Goal: Task Accomplishment & Management: Use online tool/utility

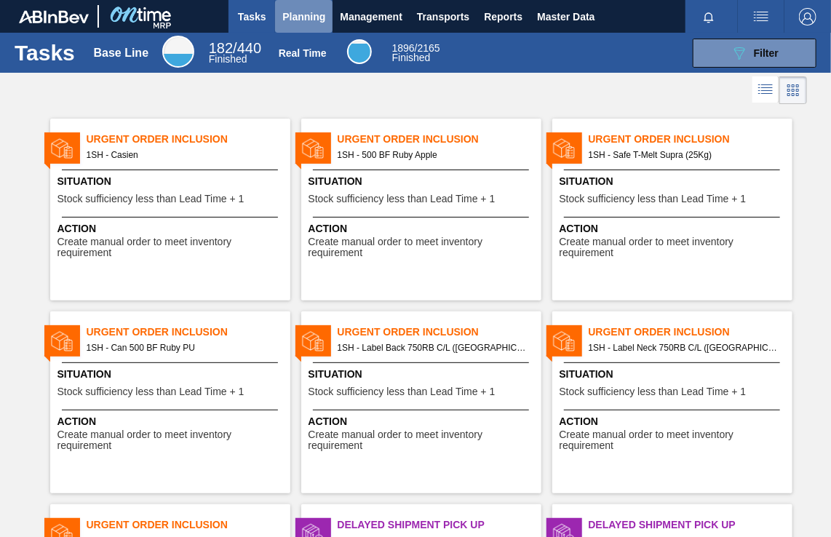
click at [314, 15] on span "Planning" at bounding box center [303, 16] width 43 height 17
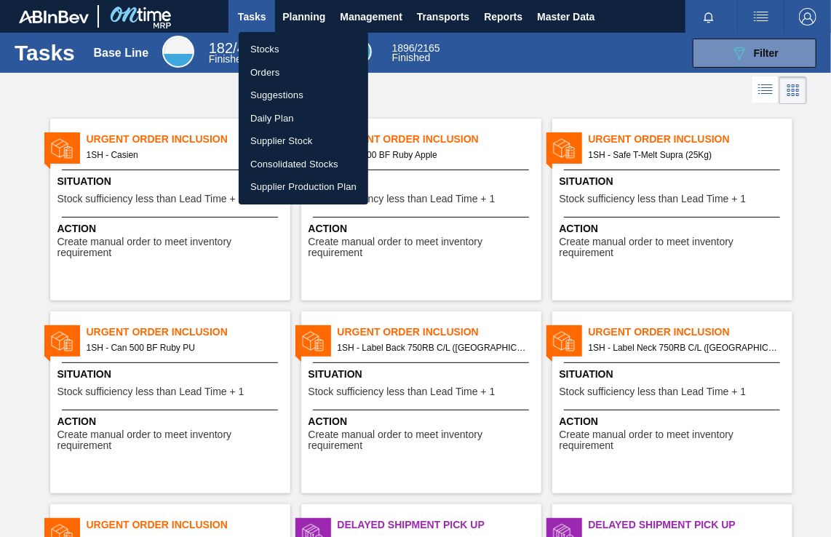
click at [266, 72] on li "Orders" at bounding box center [304, 72] width 130 height 23
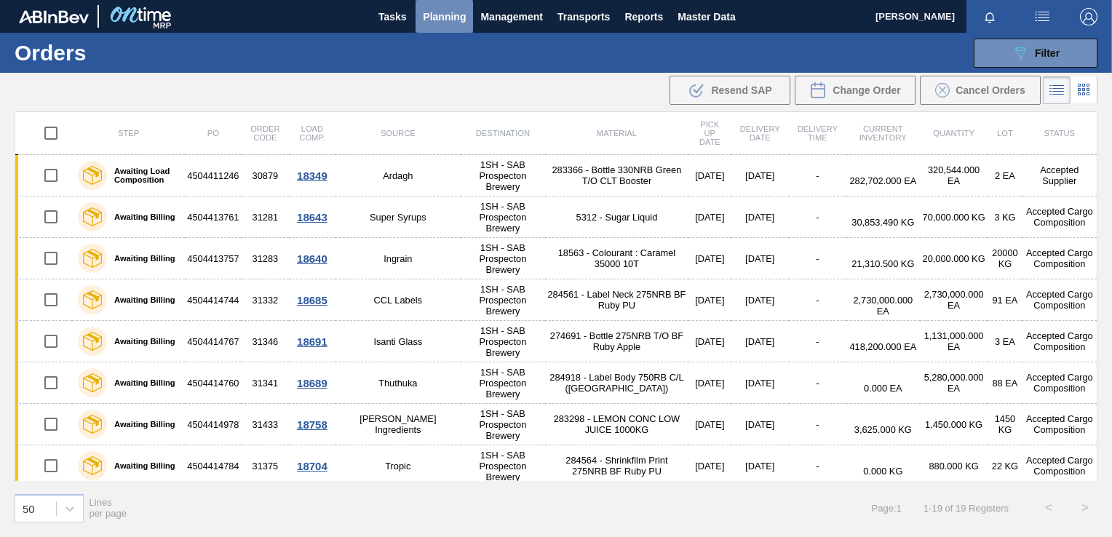
click at [445, 16] on span "Planning" at bounding box center [444, 16] width 43 height 17
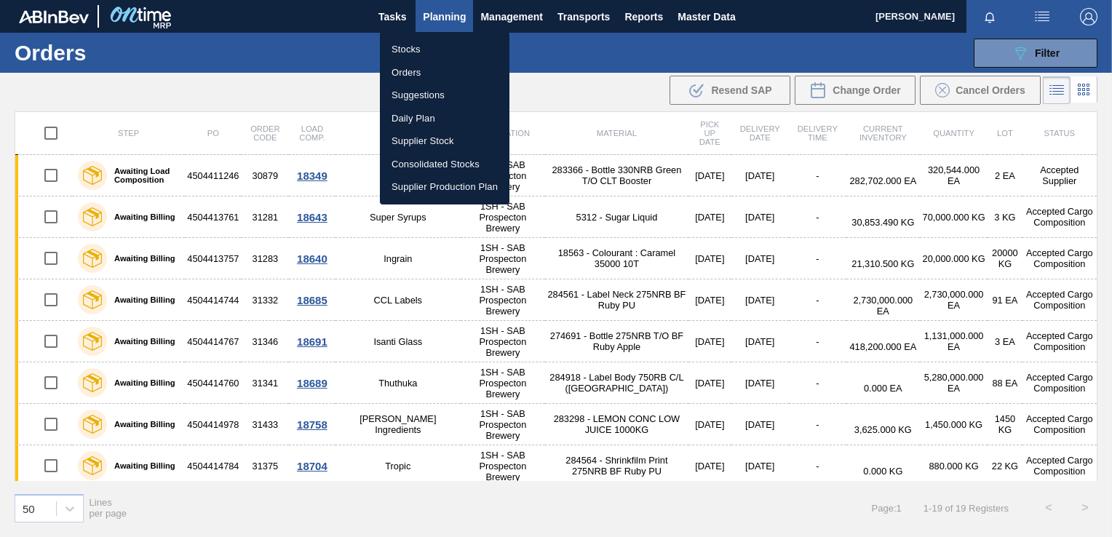
click at [406, 69] on li "Orders" at bounding box center [445, 72] width 130 height 23
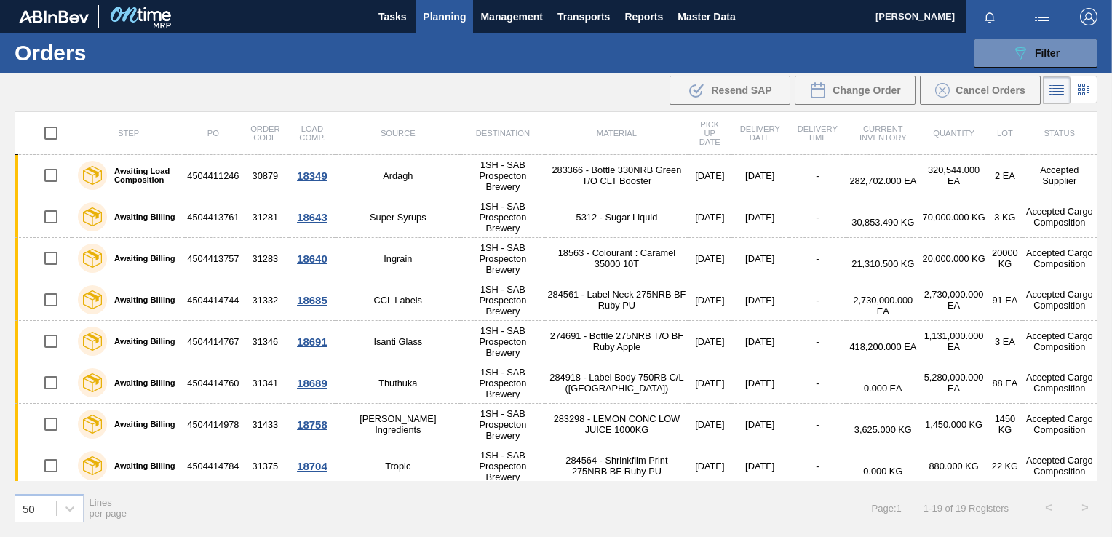
drag, startPoint x: 1098, startPoint y: 151, endPoint x: 1092, endPoint y: 111, distance: 41.2
click at [831, 111] on div "Step PO Order Code Load Comp. Source Destination Material Pick up Date Delivery…" at bounding box center [556, 323] width 1112 height 424
click at [316, 87] on div ".b{fill:var(--color-action-default)} Resend SAP Change Order Cancel Orders" at bounding box center [556, 90] width 1112 height 35
drag, startPoint x: 1098, startPoint y: 223, endPoint x: 1100, endPoint y: 190, distance: 32.8
click at [831, 190] on div "Step PO Order Code Load Comp. Source Destination Material Pick up Date Delivery…" at bounding box center [556, 323] width 1112 height 424
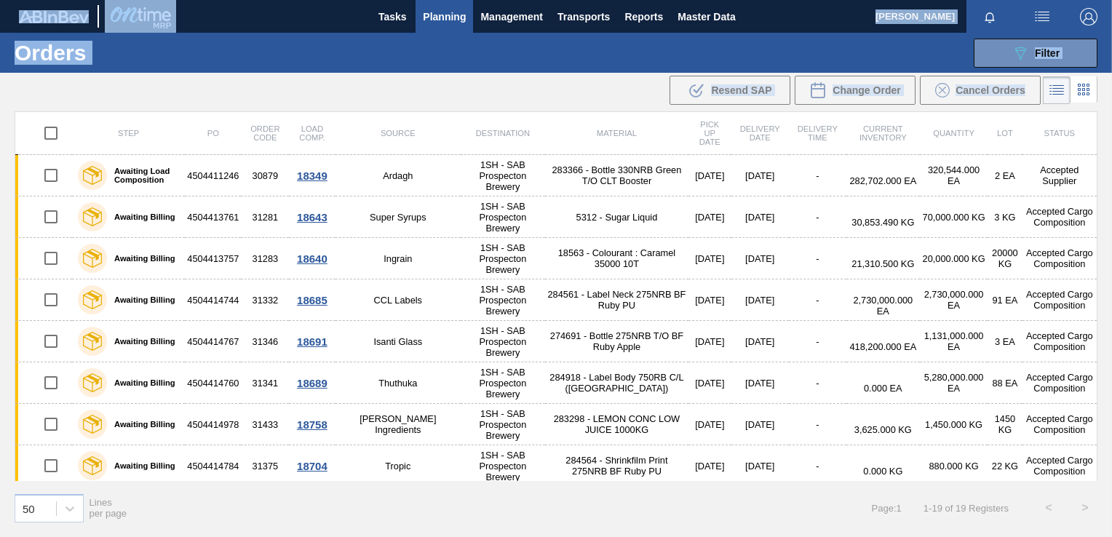
drag, startPoint x: 1098, startPoint y: 264, endPoint x: 1114, endPoint y: 452, distance: 188.5
click at [831, 0] on html "Tasks Planning Management Transports Reports Master Data [PERSON_NAME] Mark all…" at bounding box center [556, 0] width 1112 height 0
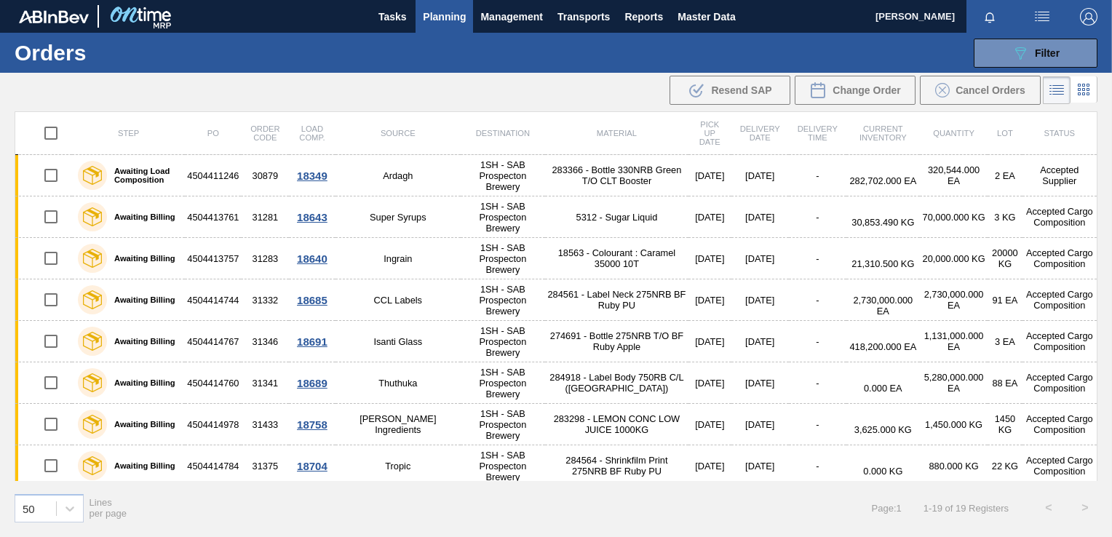
click at [690, 510] on div "50 Lines per page Page : 1 1 - 19 of 19 Registers < >" at bounding box center [556, 508] width 1112 height 54
click at [831, 57] on span "Filter" at bounding box center [1047, 53] width 25 height 12
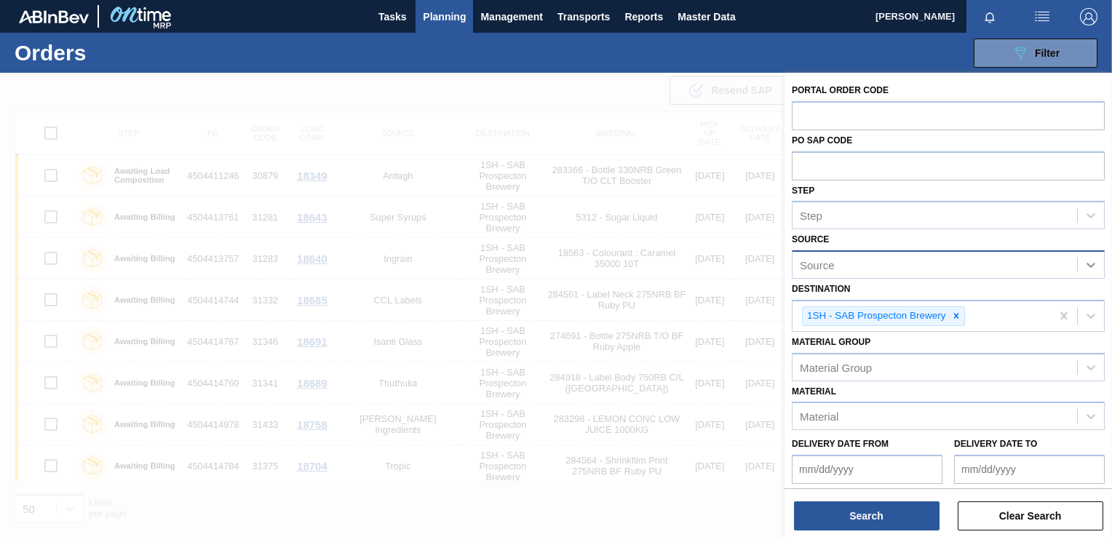
click at [831, 264] on icon at bounding box center [1091, 265] width 9 height 5
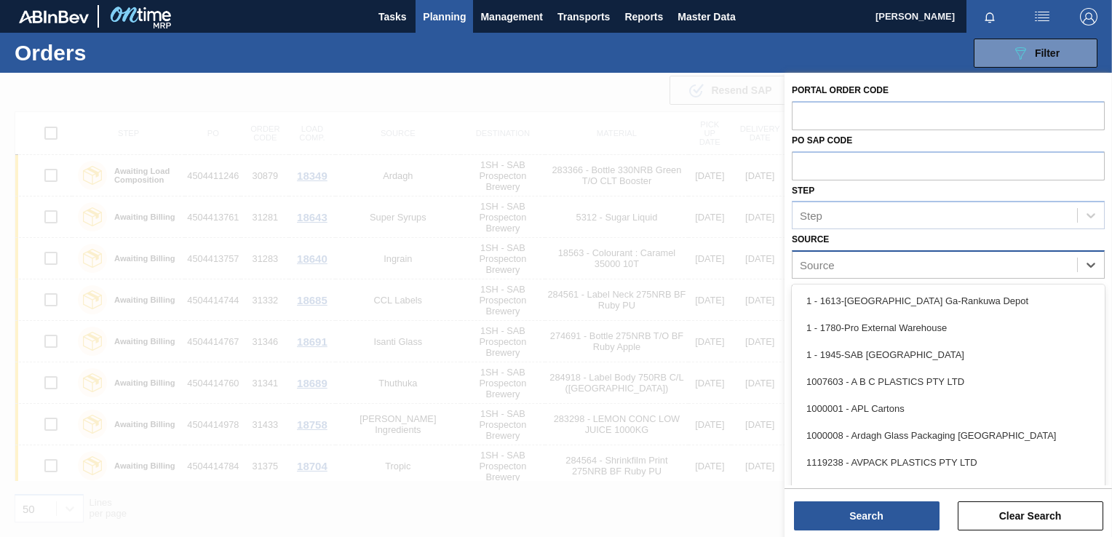
click at [831, 269] on div "Source" at bounding box center [935, 265] width 285 height 21
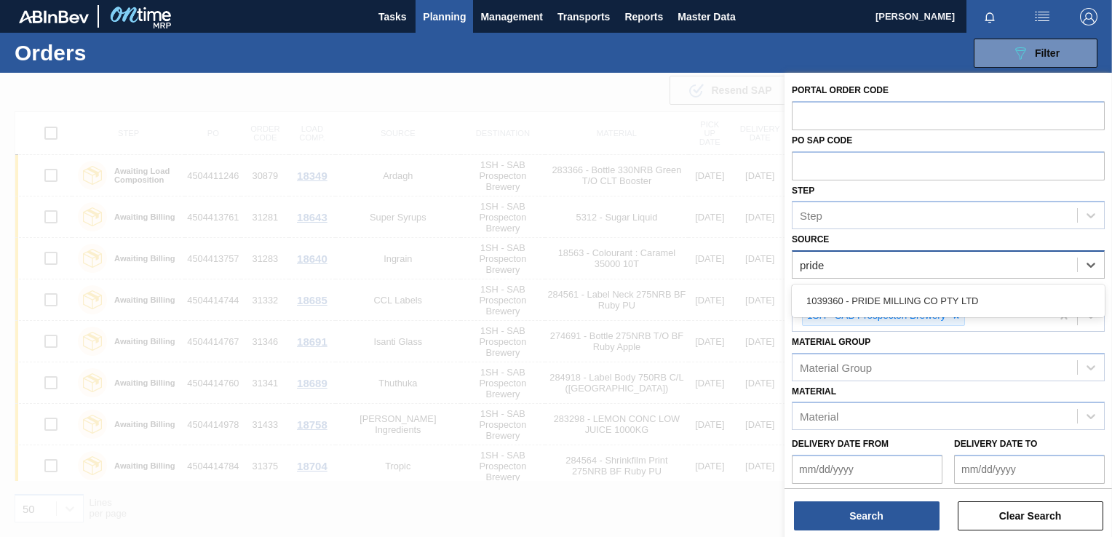
type input "pride"
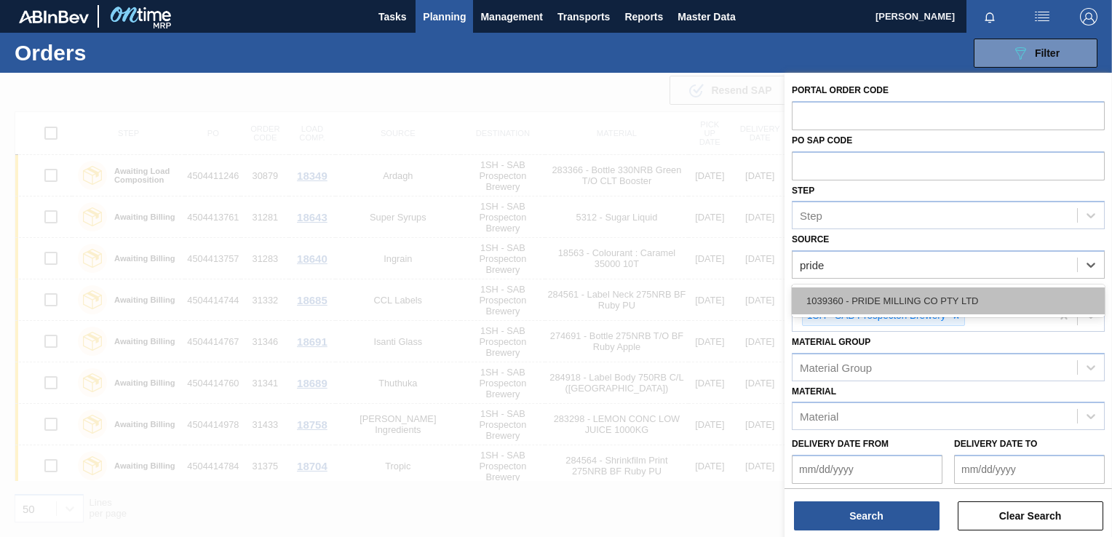
click at [831, 307] on div "1039360 - PRIDE MILLING CO PTY LTD" at bounding box center [948, 301] width 313 height 27
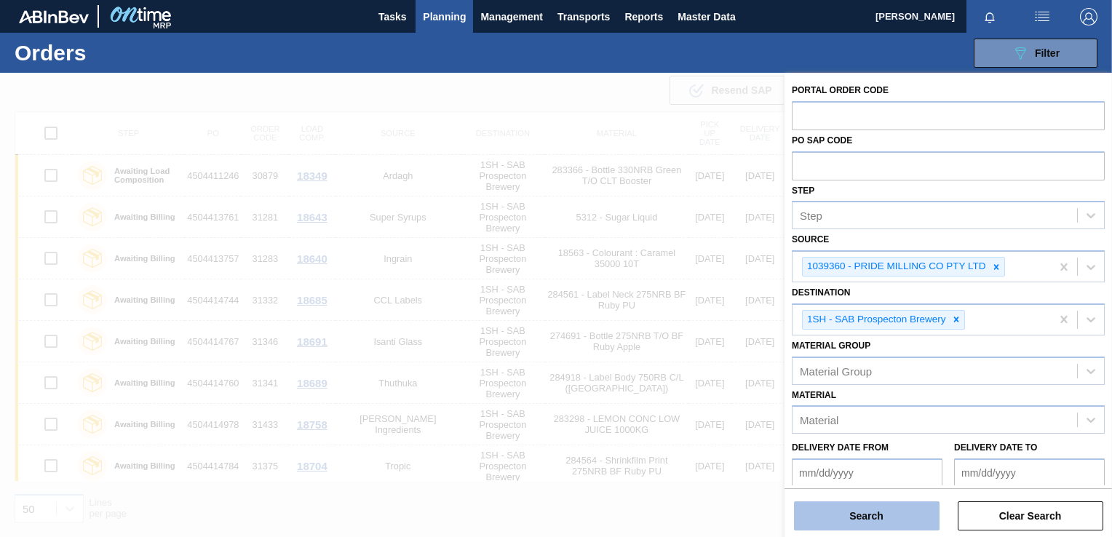
click at [831, 517] on button "Search" at bounding box center [867, 516] width 146 height 29
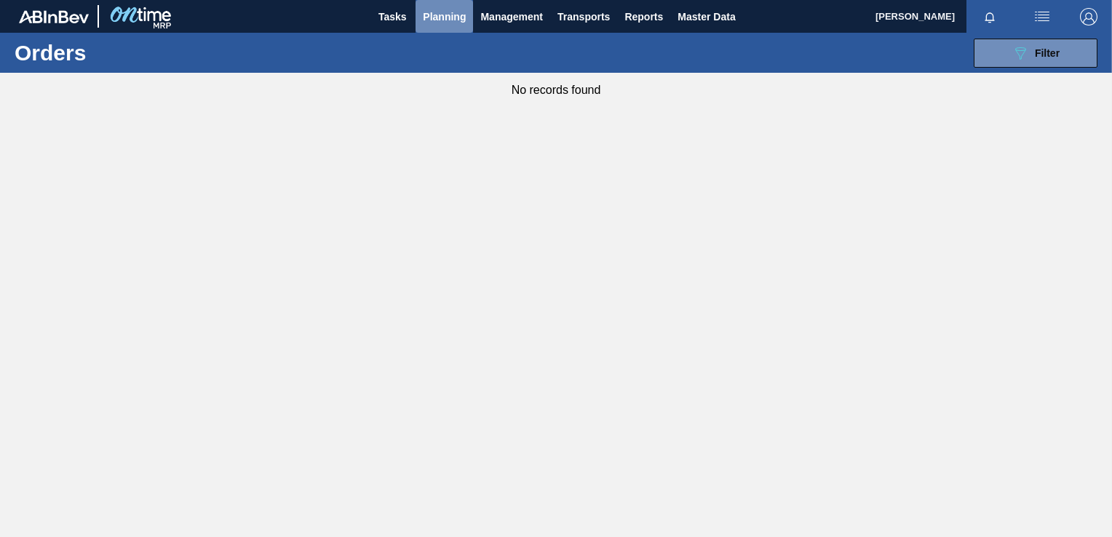
click at [451, 17] on span "Planning" at bounding box center [444, 16] width 43 height 17
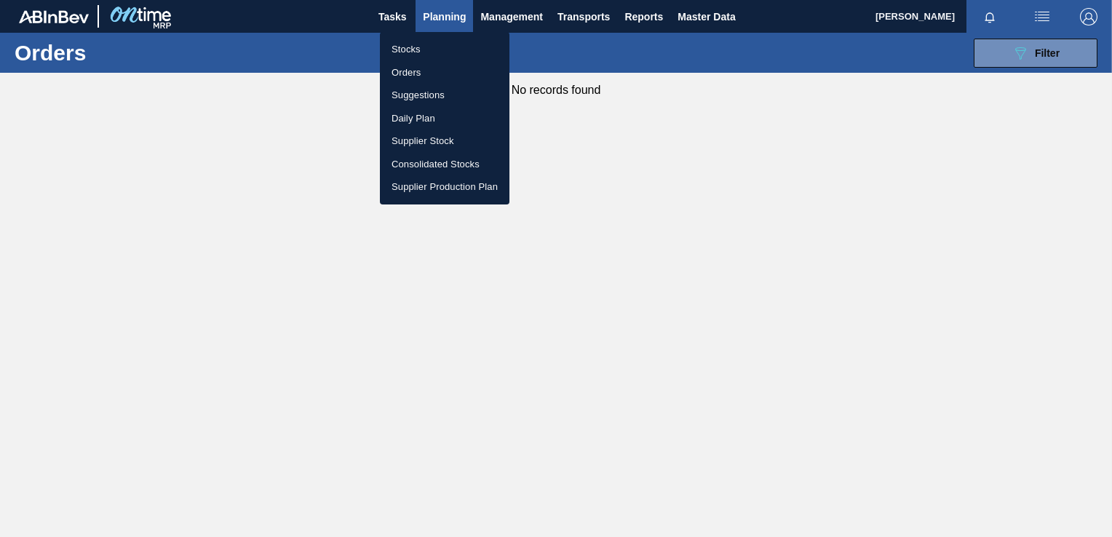
drag, startPoint x: 408, startPoint y: 46, endPoint x: 611, endPoint y: 102, distance: 210.7
click at [408, 46] on li "Stocks" at bounding box center [445, 49] width 130 height 23
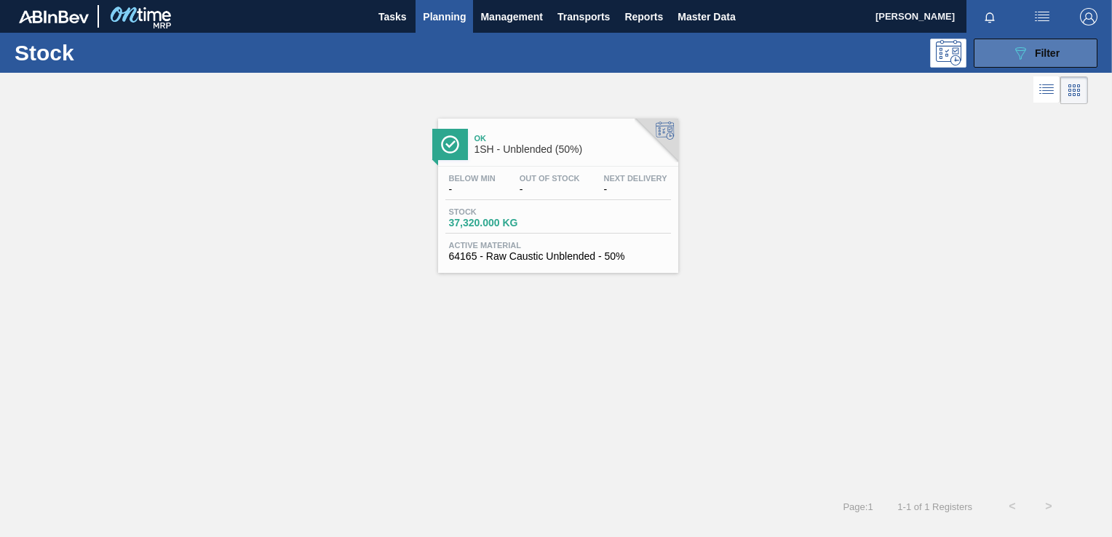
click at [831, 52] on span "Filter" at bounding box center [1047, 53] width 25 height 12
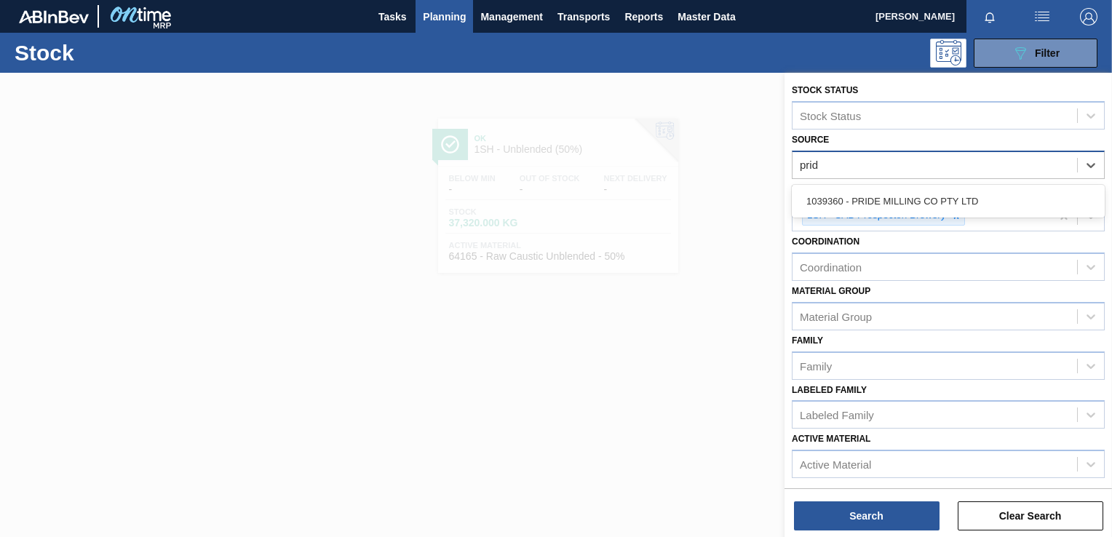
type input "pride"
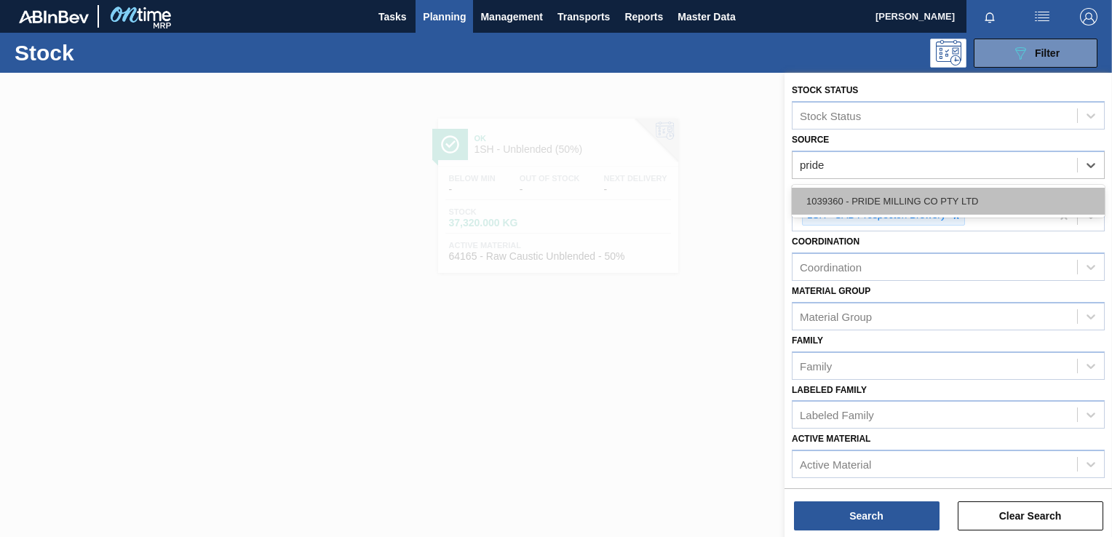
click at [831, 194] on div "1039360 - PRIDE MILLING CO PTY LTD" at bounding box center [948, 201] width 313 height 27
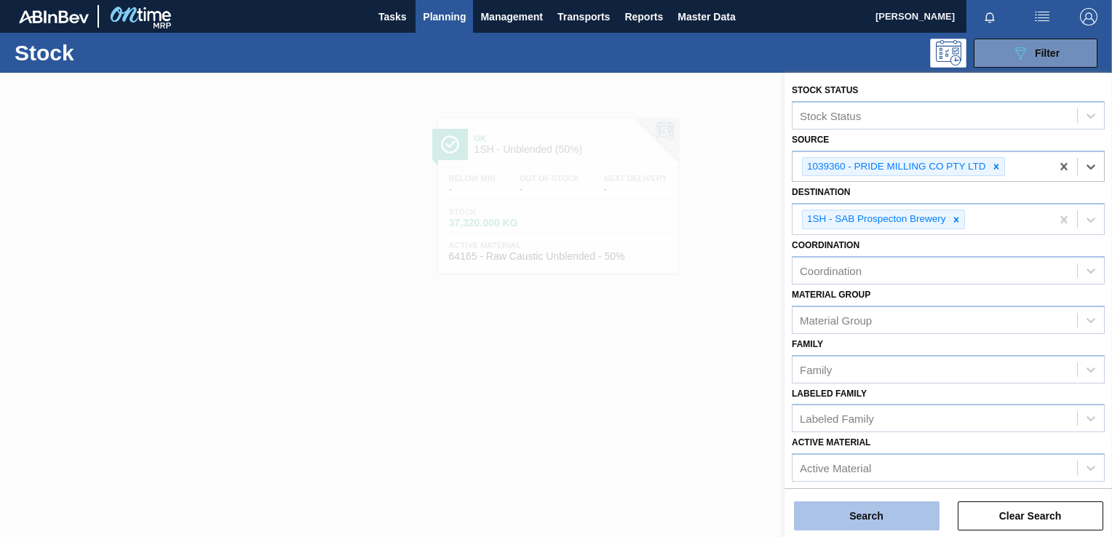
click at [831, 520] on button "Search" at bounding box center [867, 516] width 146 height 29
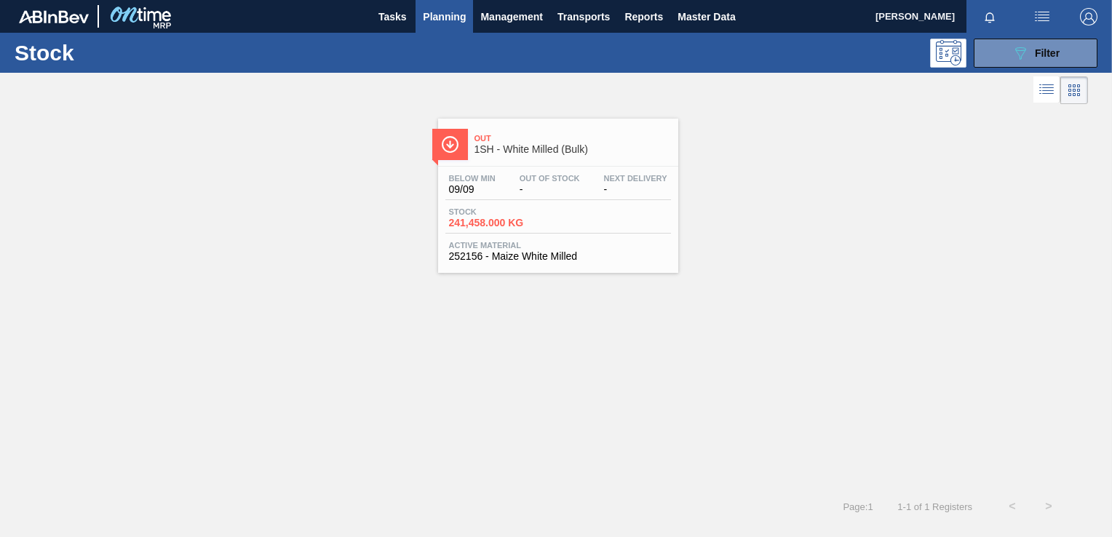
click at [533, 151] on span "1SH - White Milled (Bulk)" at bounding box center [573, 149] width 197 height 11
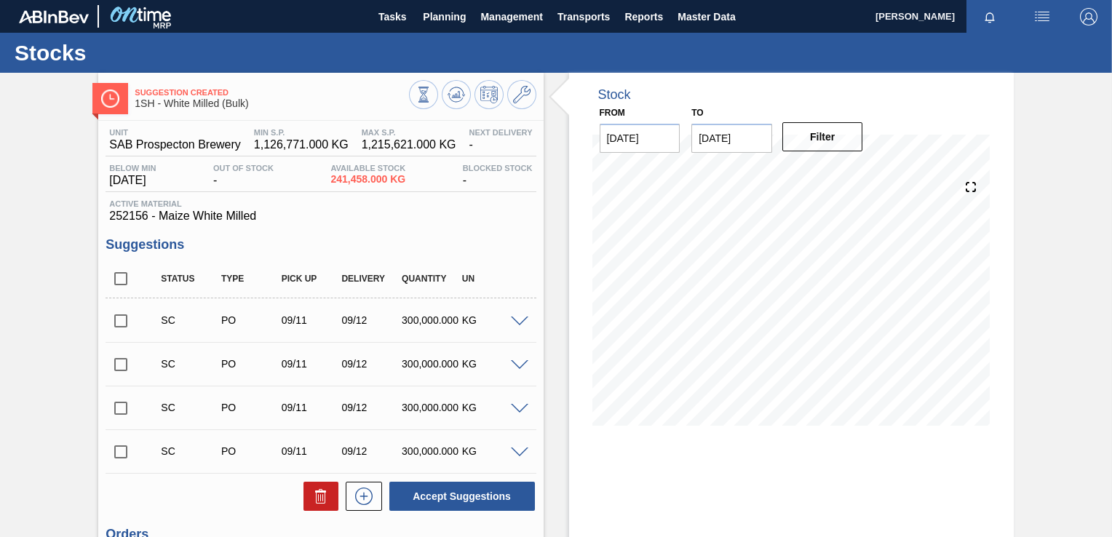
click at [516, 324] on span at bounding box center [519, 322] width 17 height 11
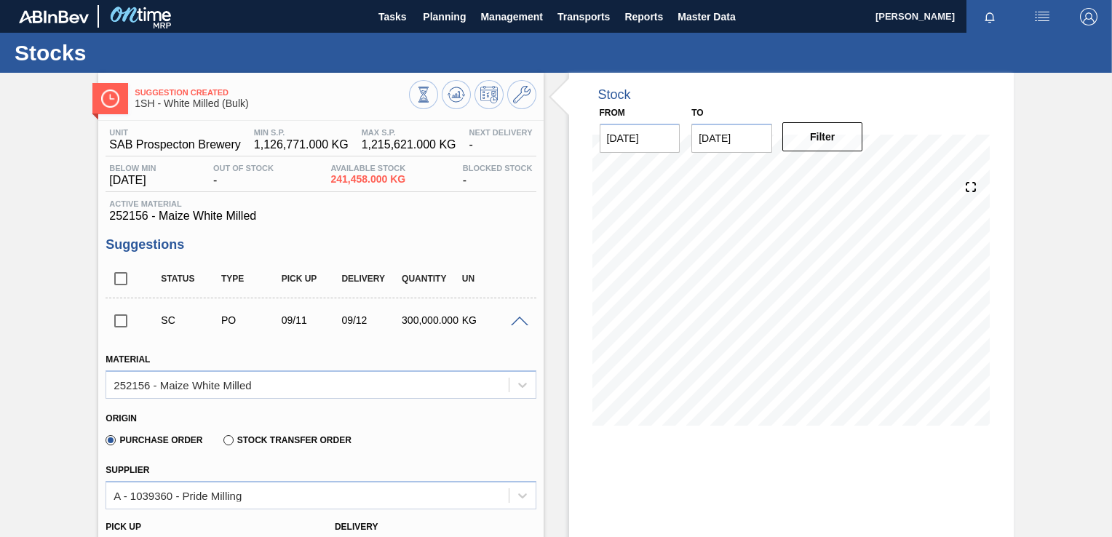
click at [123, 321] on input "checkbox" at bounding box center [121, 321] width 31 height 31
checkbox input "true"
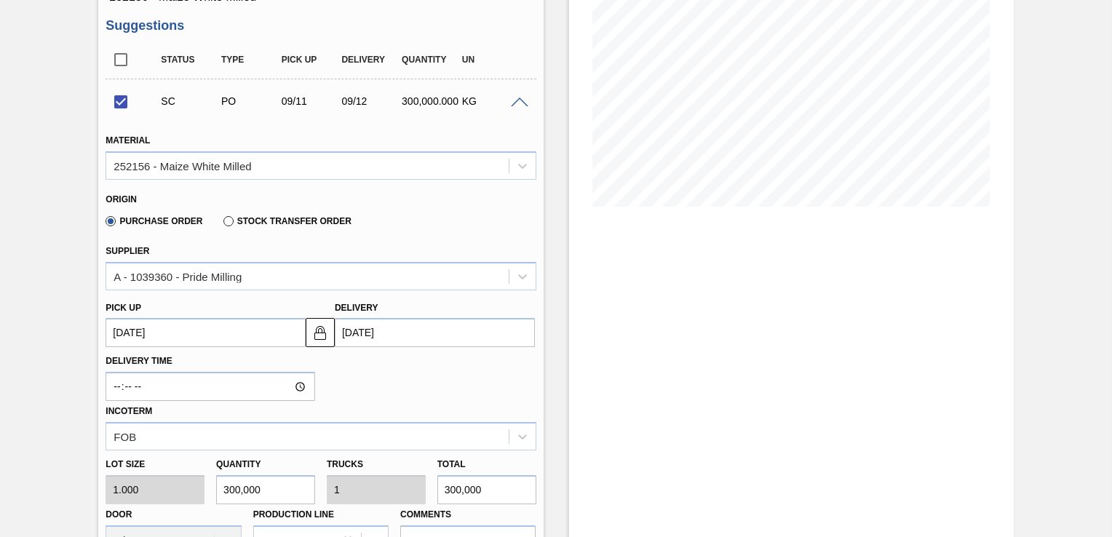
scroll to position [364, 0]
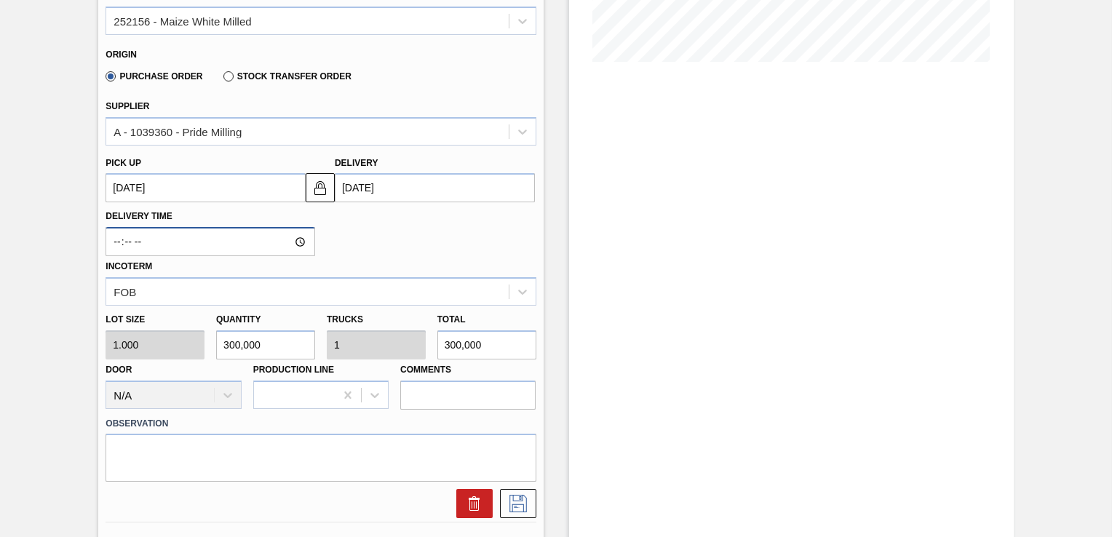
click at [300, 242] on input "Delivery Time" at bounding box center [211, 241] width 210 height 29
type input "07:56"
click at [425, 247] on div "Delivery Time 07:56 Incoterm FOB" at bounding box center [321, 253] width 442 height 103
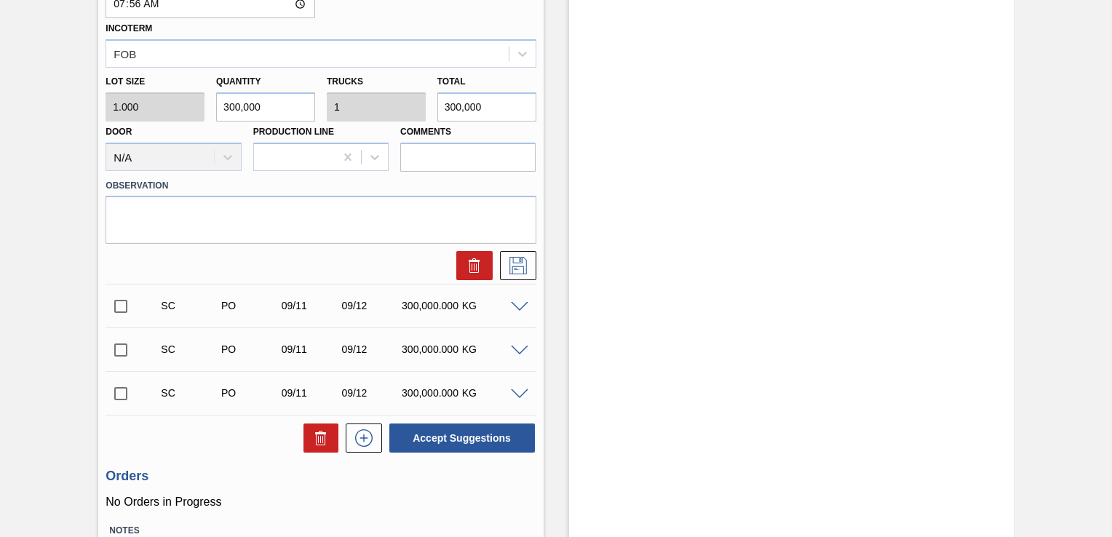
scroll to position [655, 0]
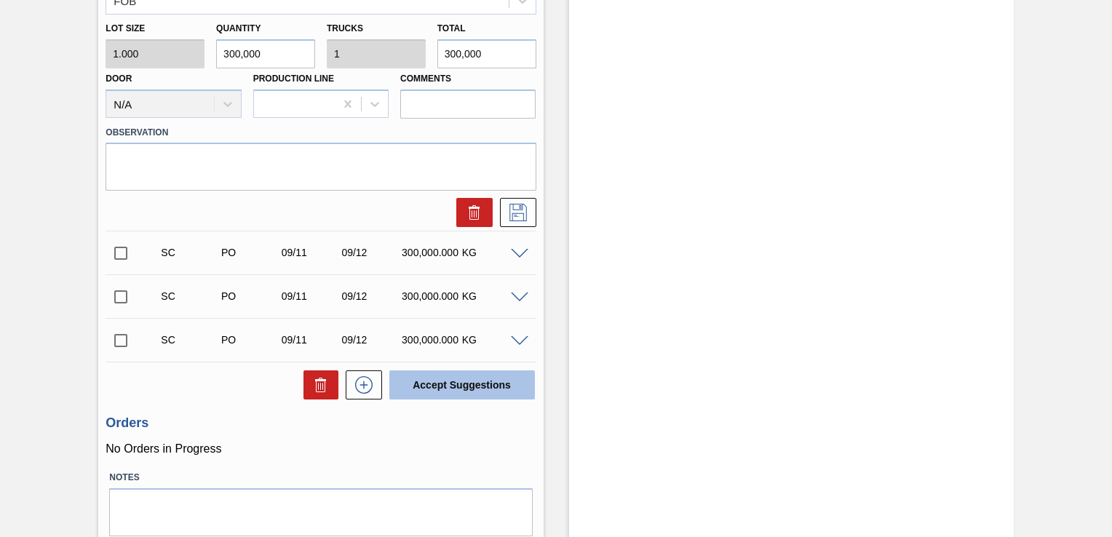
click at [478, 385] on button "Accept Suggestions" at bounding box center [462, 385] width 146 height 29
checkbox input "false"
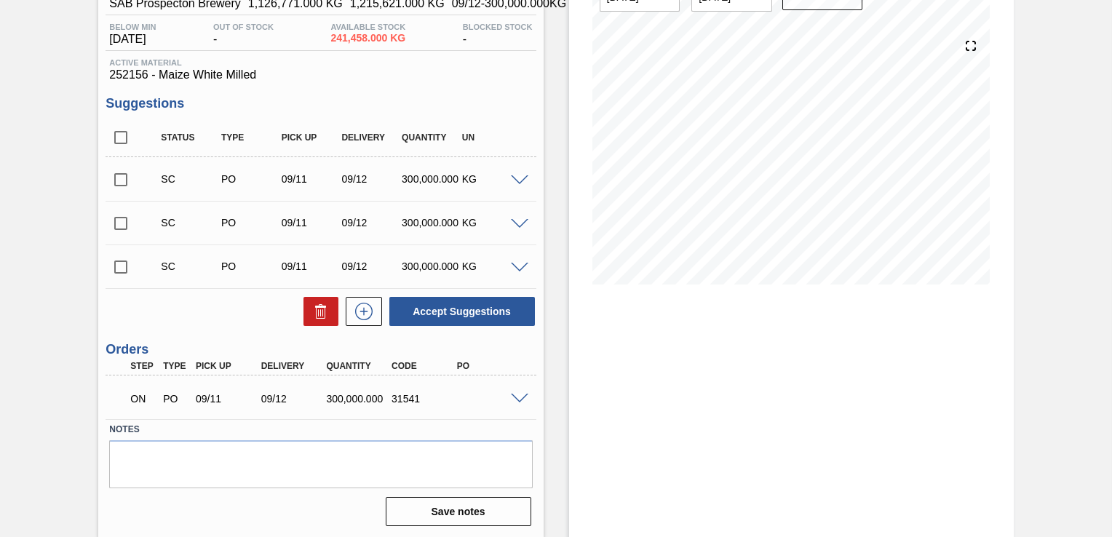
scroll to position [142, 0]
click at [518, 401] on span at bounding box center [519, 398] width 17 height 11
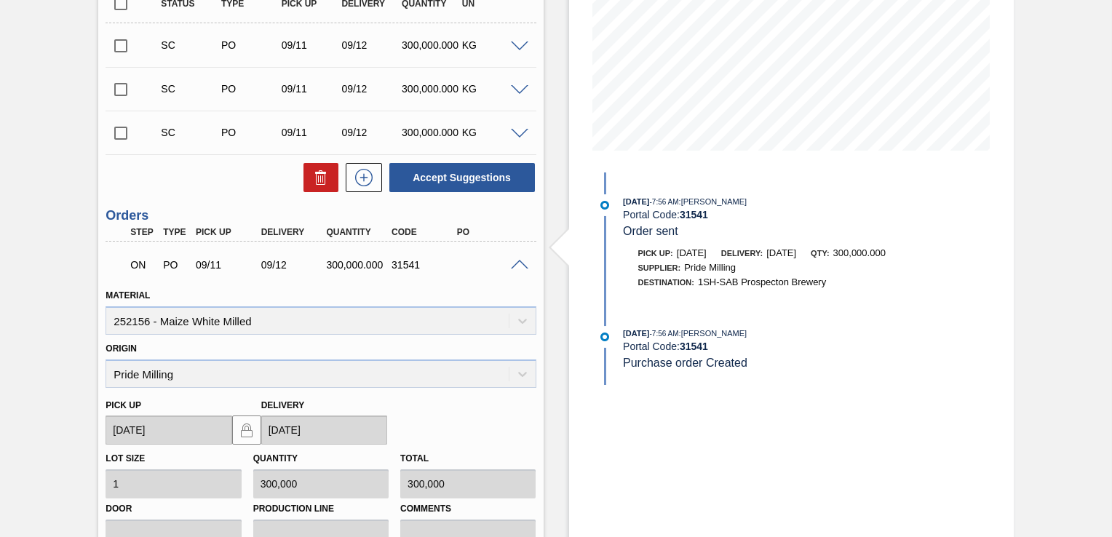
scroll to position [494, 0]
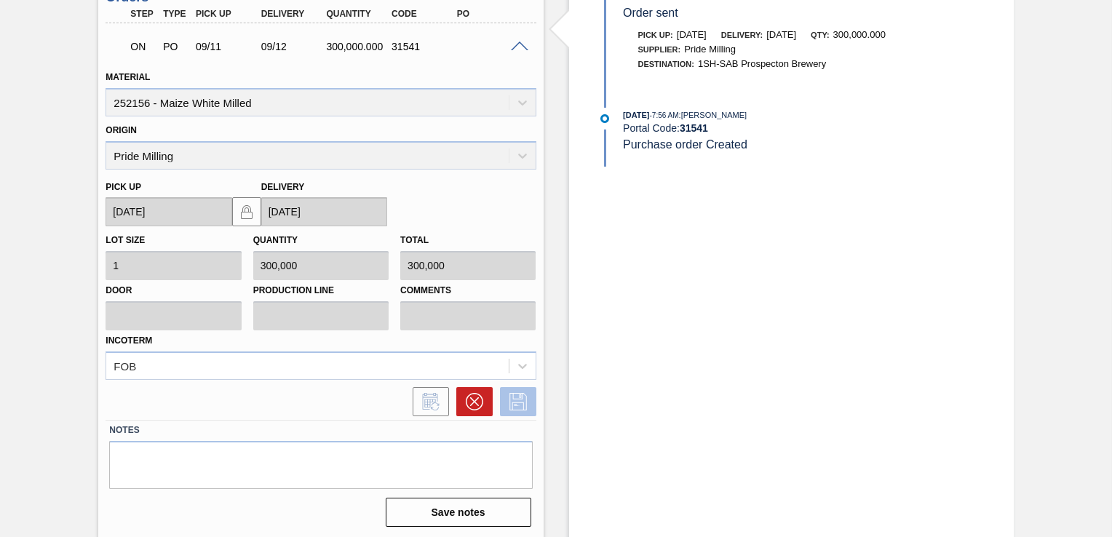
click at [515, 395] on icon at bounding box center [518, 401] width 23 height 17
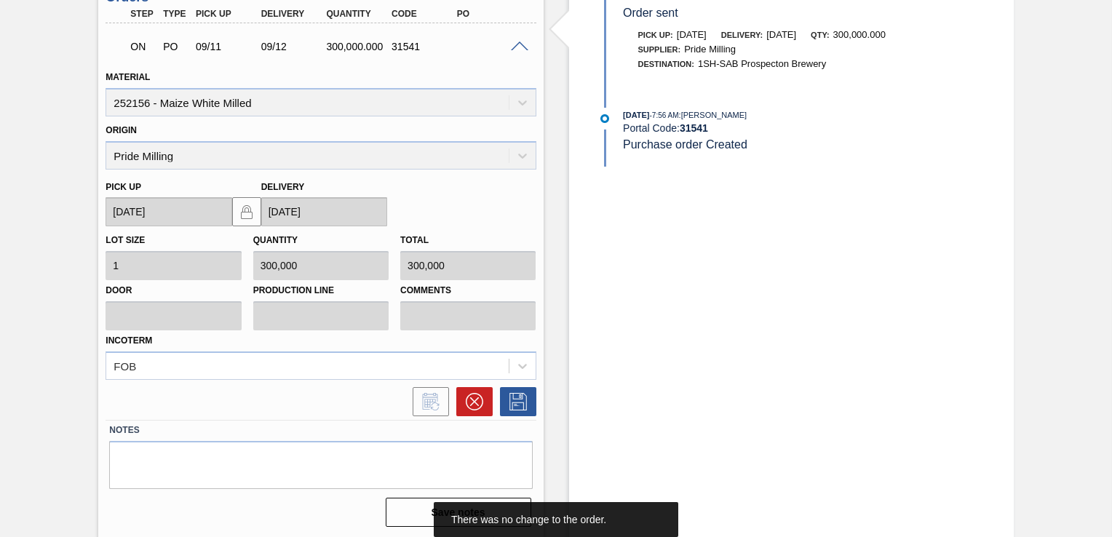
click at [769, 386] on div "Stock From [DATE] to [DATE] Filter [DATE] 7:56 AM : [PERSON_NAME] Portal Code: …" at bounding box center [791, 59] width 445 height 960
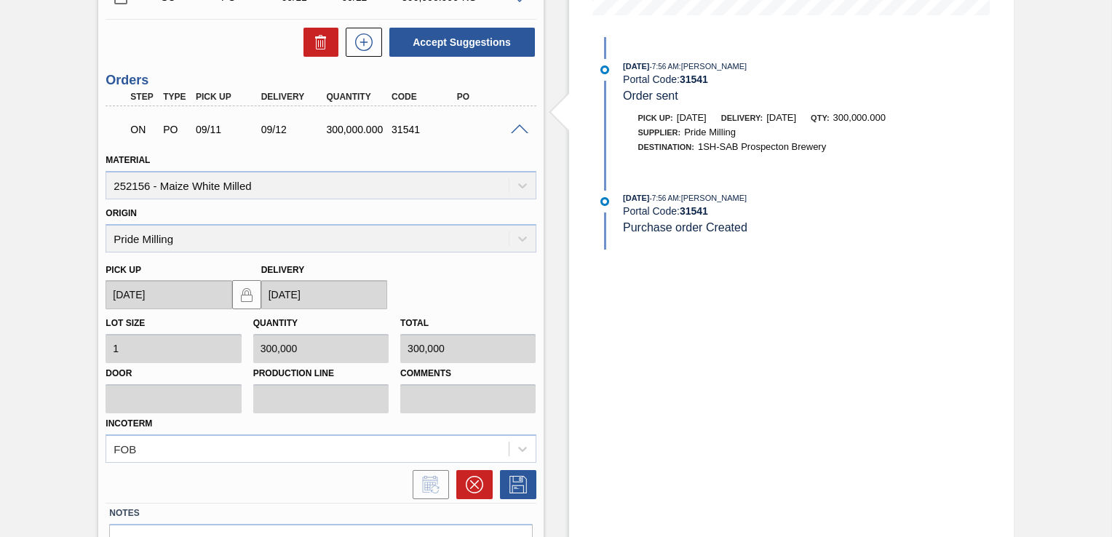
scroll to position [348, 0]
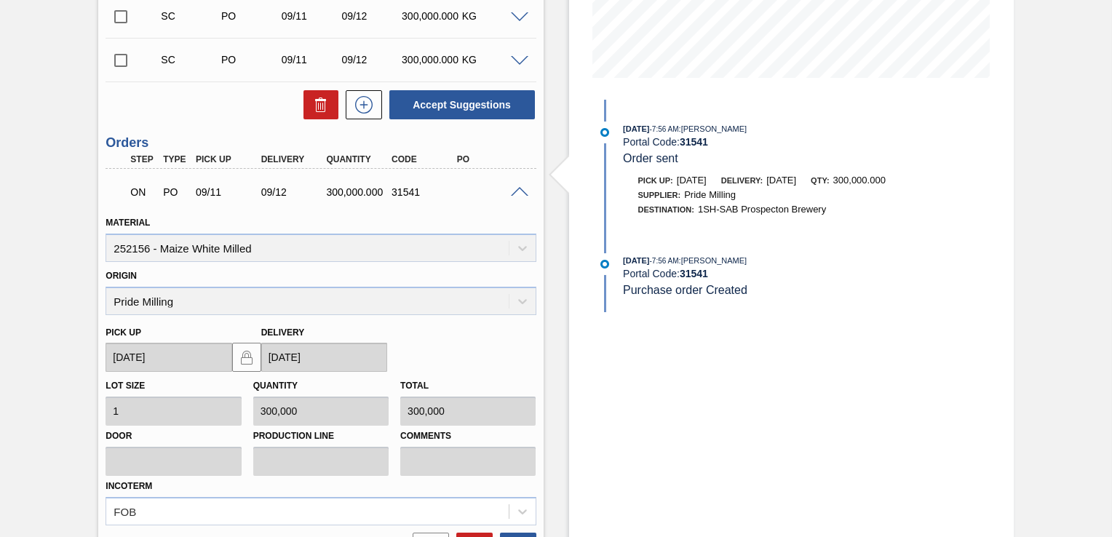
drag, startPoint x: 627, startPoint y: 115, endPoint x: 777, endPoint y: 368, distance: 294.4
click at [777, 368] on div "Stock From [DATE] to [DATE] Filter [DATE] 7:56 AM : [PERSON_NAME] Portal Code: …" at bounding box center [791, 205] width 445 height 960
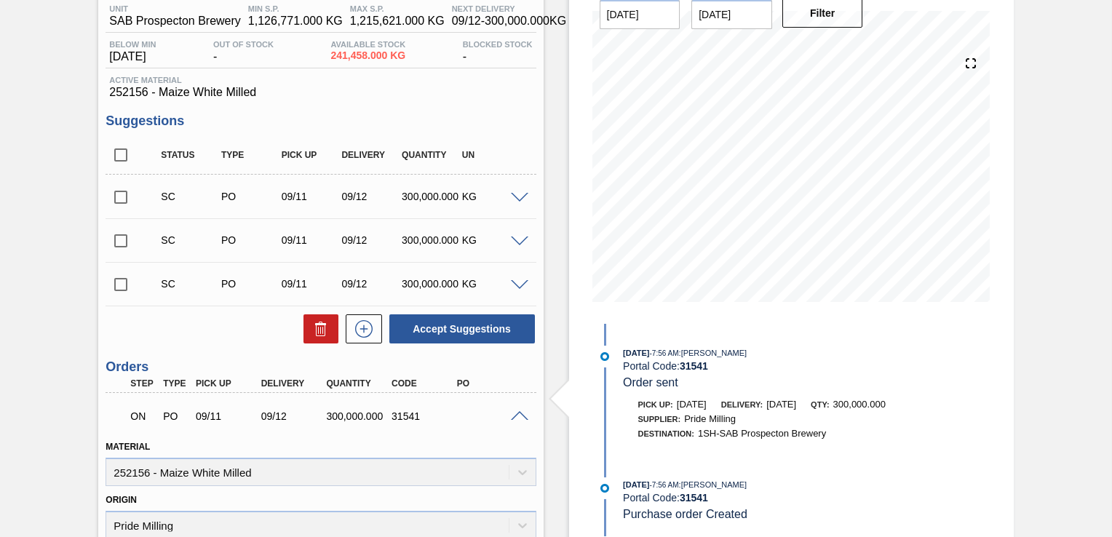
scroll to position [0, 0]
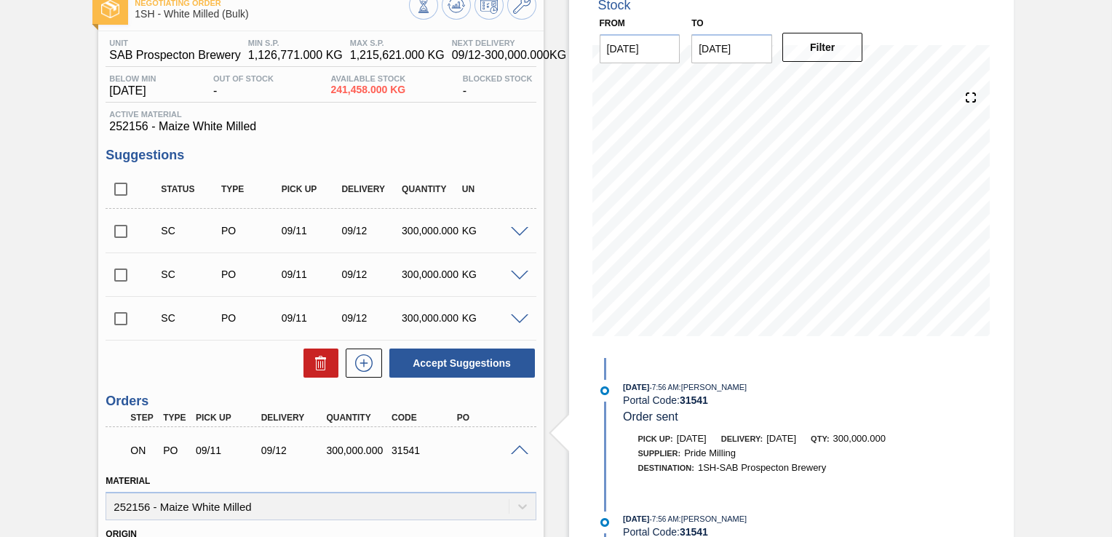
scroll to position [146, 0]
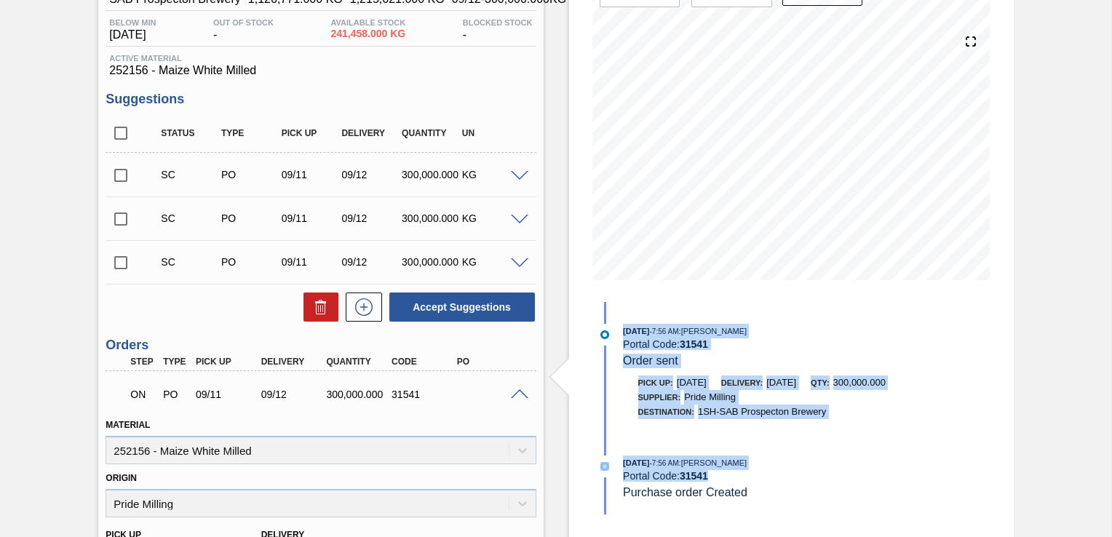
drag, startPoint x: 825, startPoint y: 505, endPoint x: 618, endPoint y: 312, distance: 282.7
click at [618, 312] on div "[DATE] 7:56 AM : [PERSON_NAME] Portal Code: 31541 Order sent Pick up: [DATE] De…" at bounding box center [782, 408] width 375 height 213
drag, startPoint x: 618, startPoint y: 312, endPoint x: 660, endPoint y: 325, distance: 44.0
copy div "[DATE] 7:56 AM : [PERSON_NAME] Portal Code: 31541 Order sent Pick up: [DATE] De…"
click at [831, 494] on div "[DATE] 7:56 AM : [PERSON_NAME] Portal Code: 31541 Purchase order Created" at bounding box center [796, 478] width 346 height 44
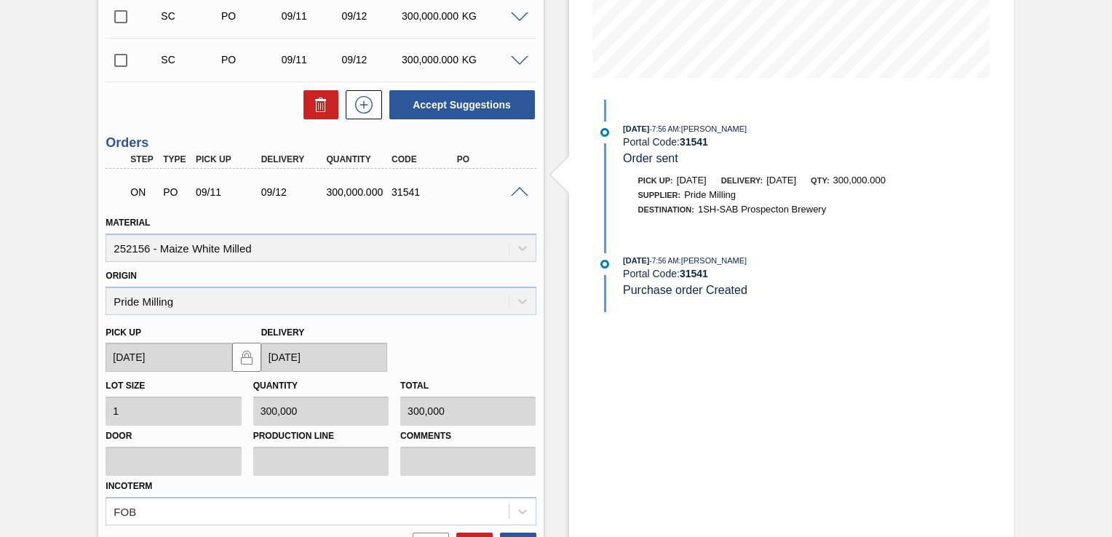
scroll to position [0, 0]
